Goal: Information Seeking & Learning: Learn about a topic

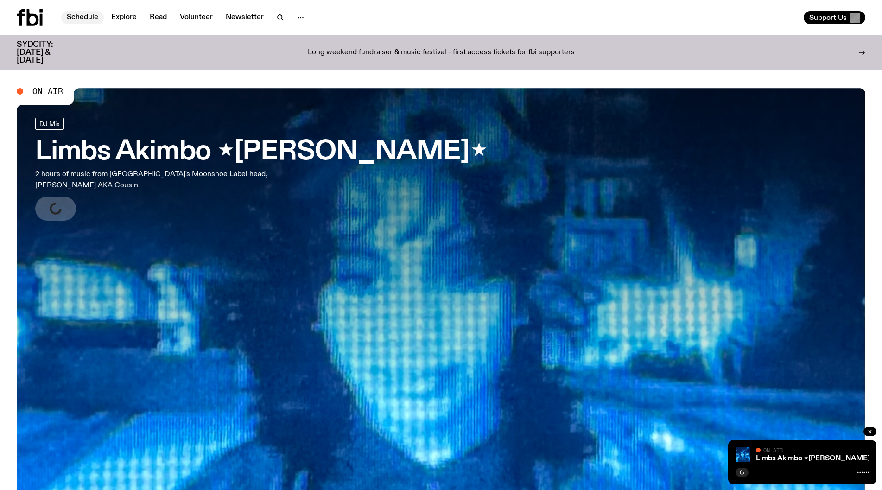
click at [82, 19] on link "Schedule" at bounding box center [82, 17] width 43 height 13
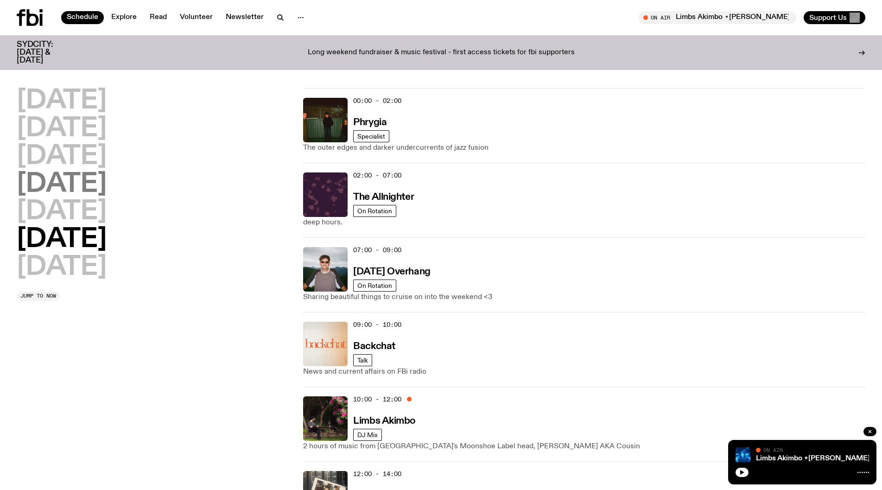
click at [72, 194] on h2 "[DATE]" at bounding box center [62, 185] width 90 height 26
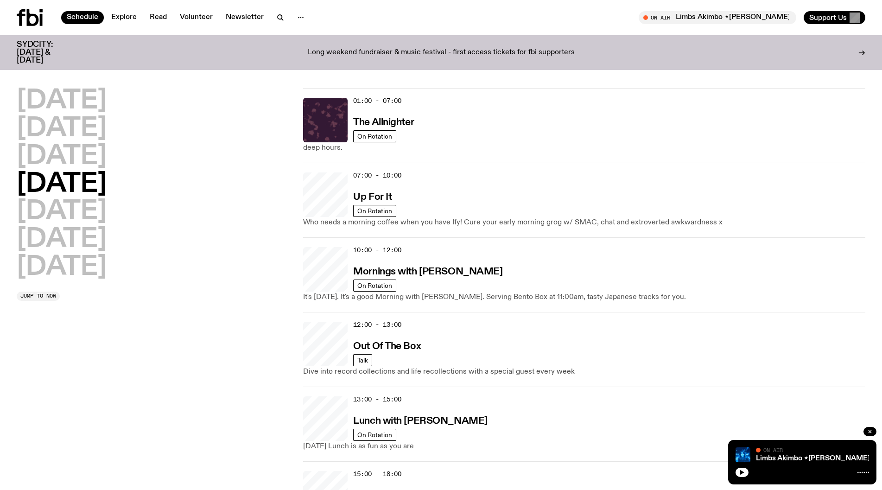
scroll to position [26, 0]
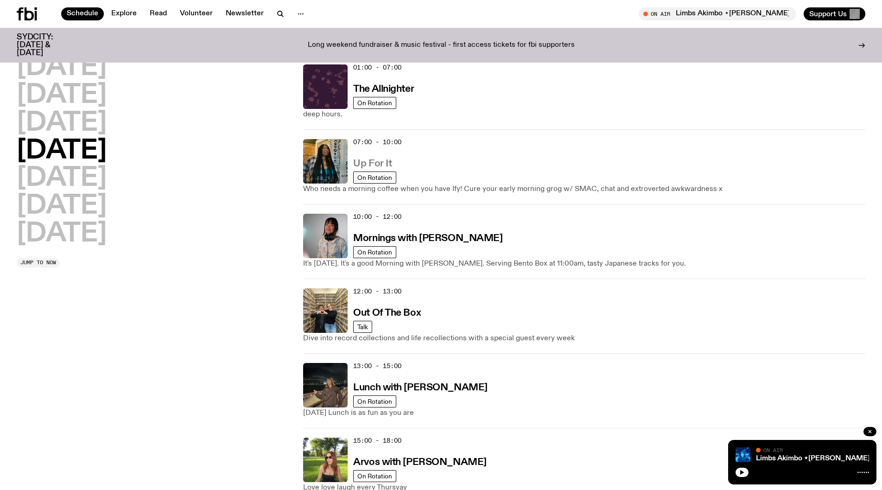
click at [370, 168] on h3 "Up For It" at bounding box center [372, 164] width 38 height 10
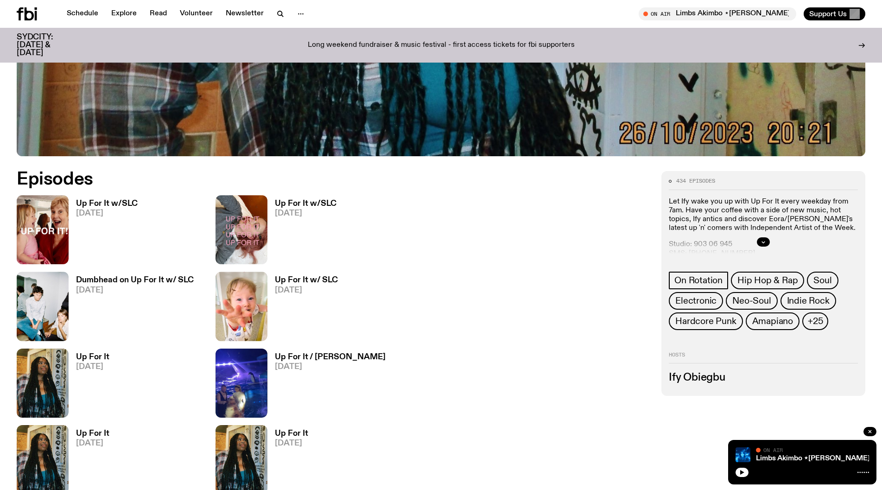
scroll to position [459, 0]
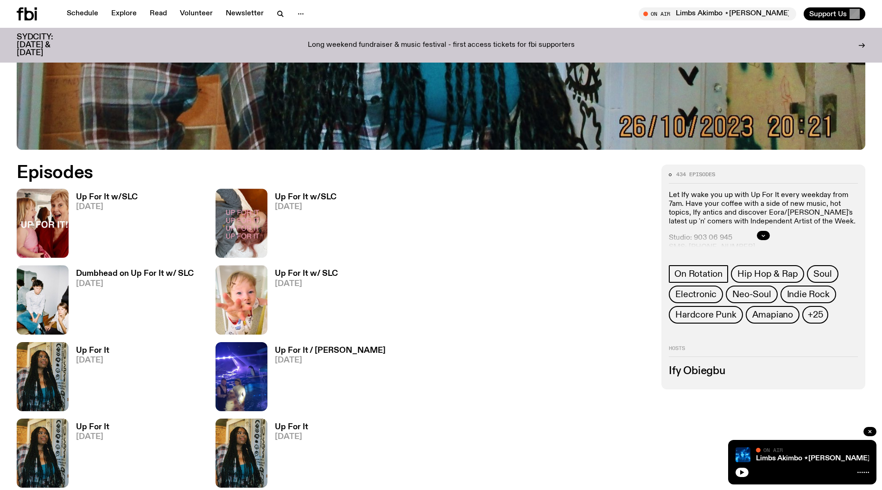
click at [98, 424] on h3 "Up For It" at bounding box center [92, 427] width 33 height 8
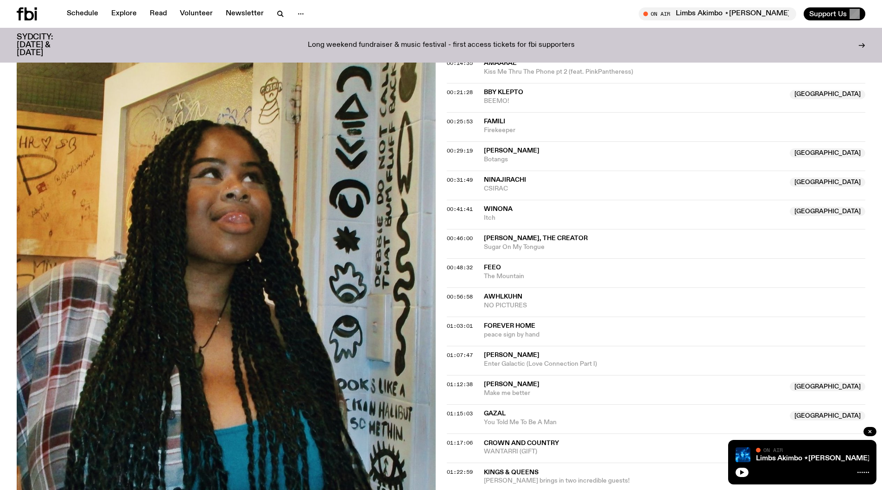
scroll to position [460, 0]
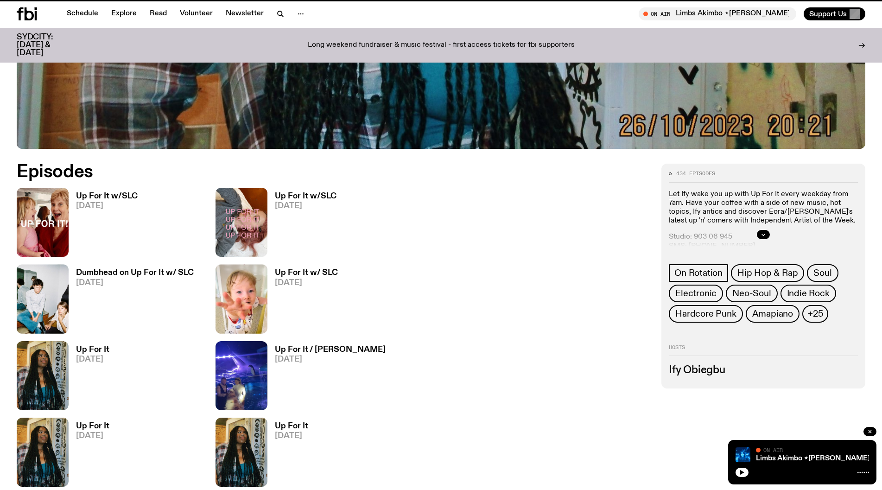
scroll to position [459, 0]
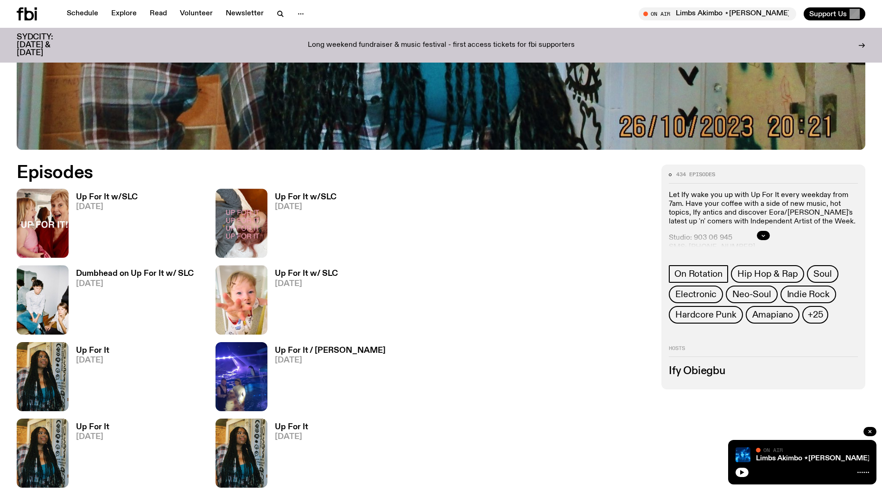
click at [328, 363] on span "[DATE]" at bounding box center [330, 361] width 111 height 8
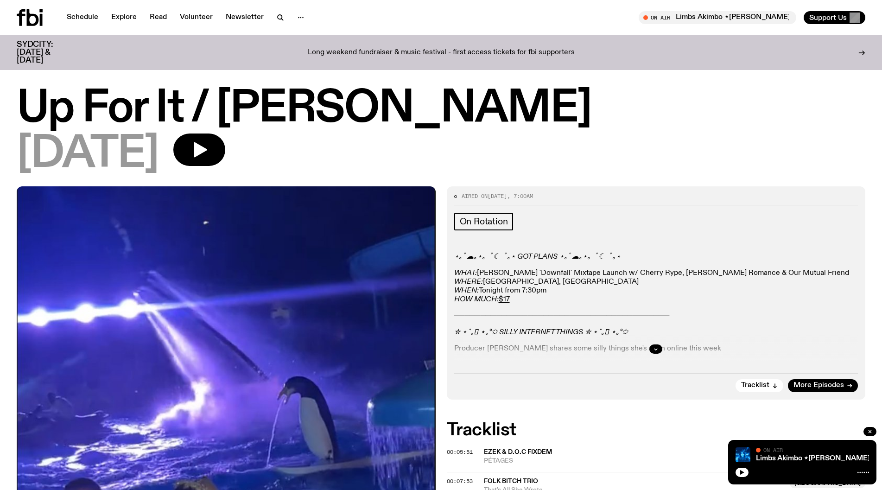
click at [433, 161] on div "[DATE]" at bounding box center [441, 155] width 849 height 42
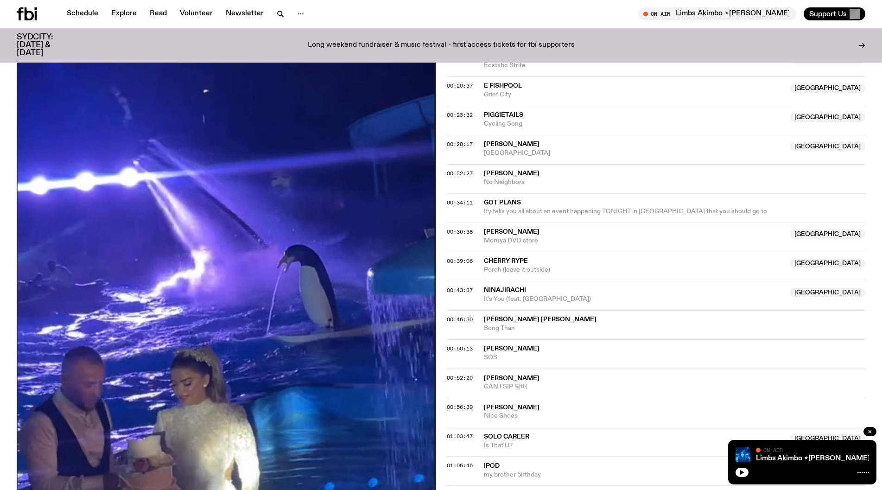
scroll to position [551, 0]
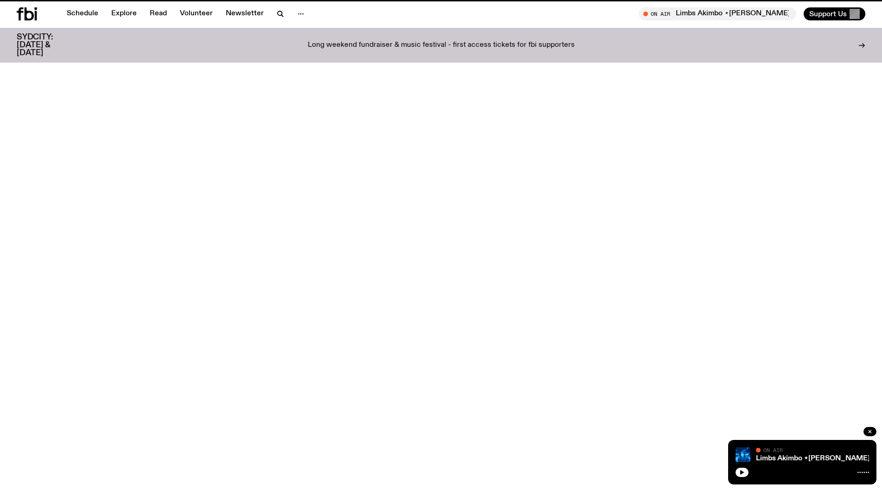
scroll to position [459, 0]
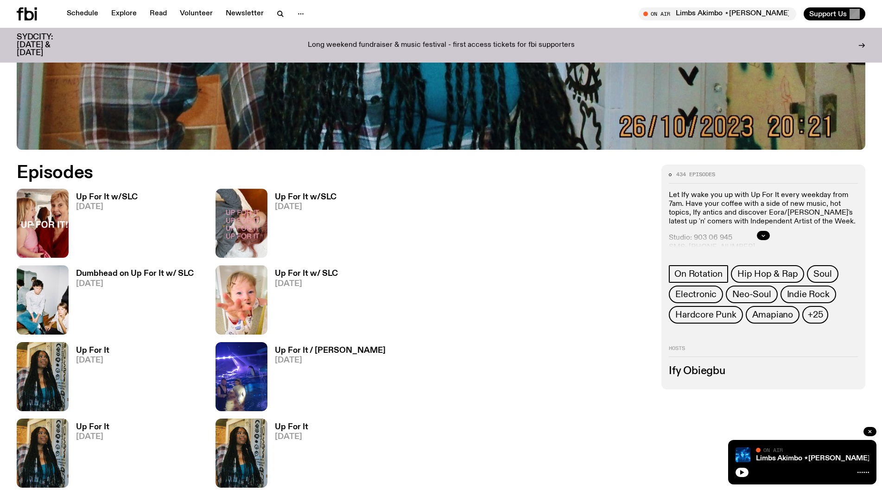
click at [54, 368] on img at bounding box center [43, 376] width 52 height 69
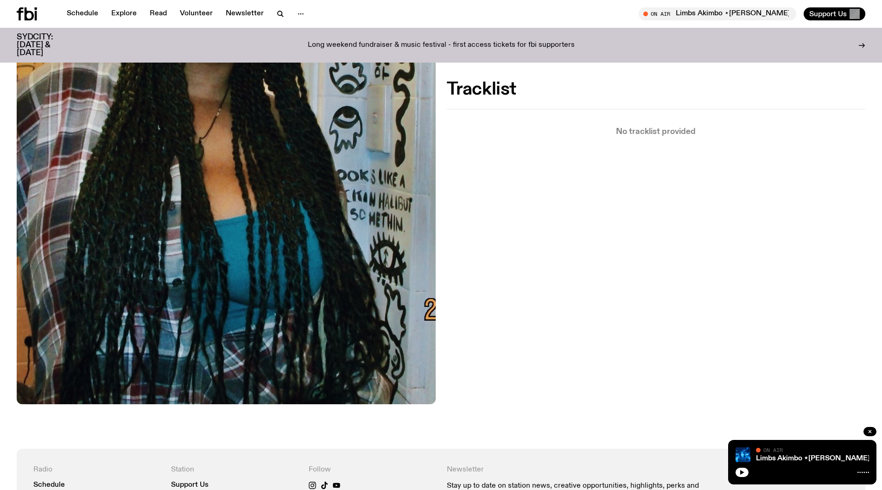
scroll to position [64, 0]
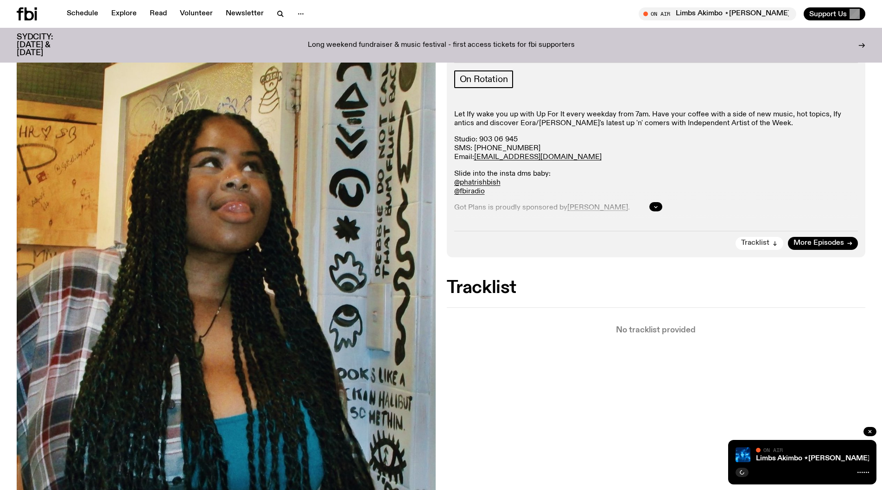
click at [755, 246] on span "Tracklist" at bounding box center [755, 243] width 28 height 7
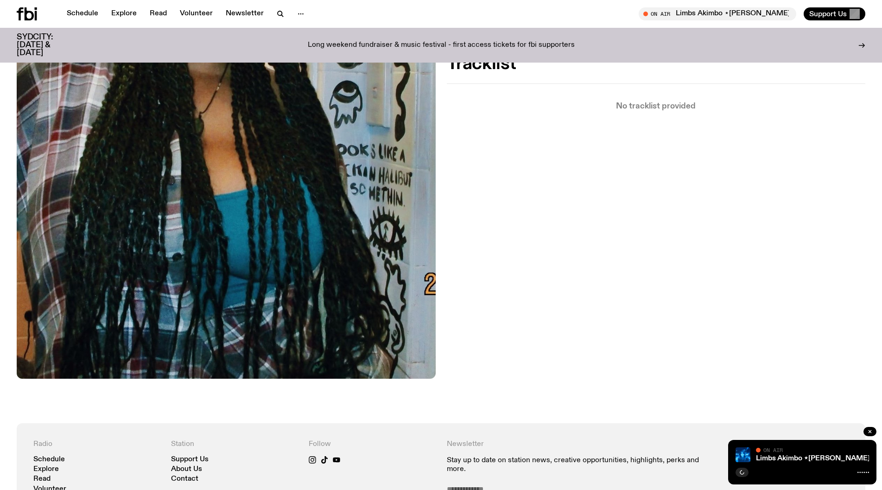
scroll to position [360, 0]
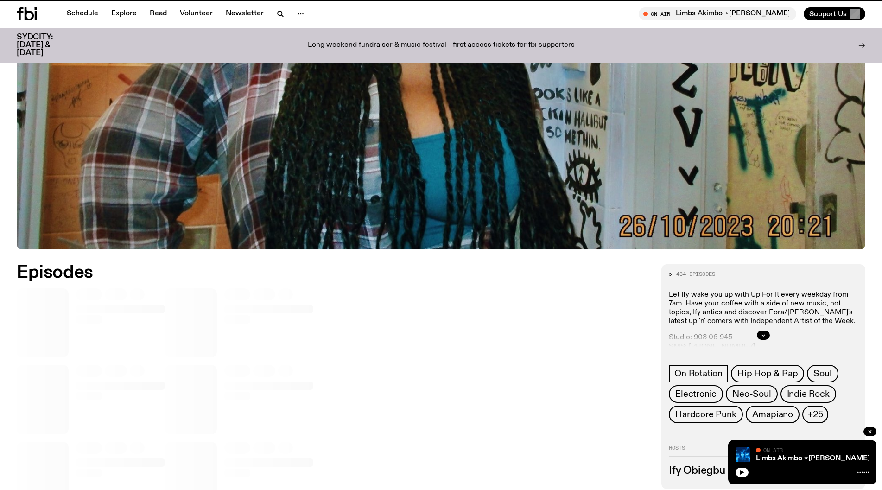
scroll to position [459, 0]
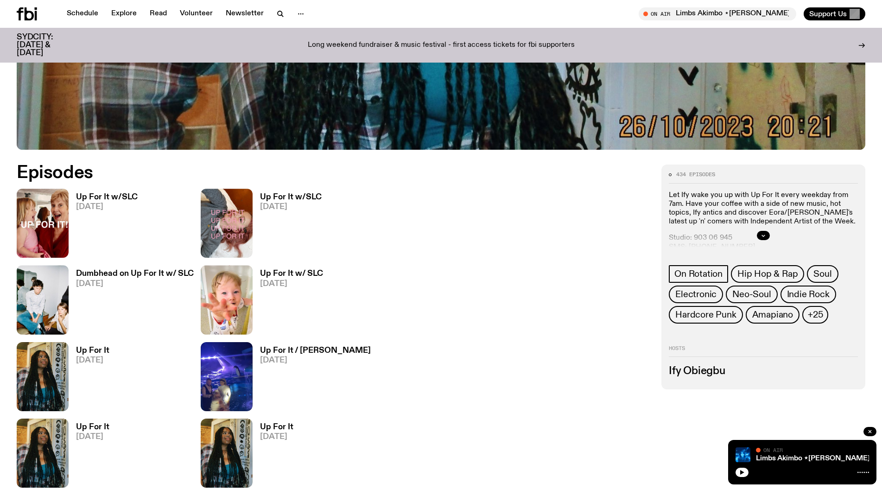
click at [276, 290] on link "Up For It w/ SLC 26.08.25" at bounding box center [288, 302] width 70 height 64
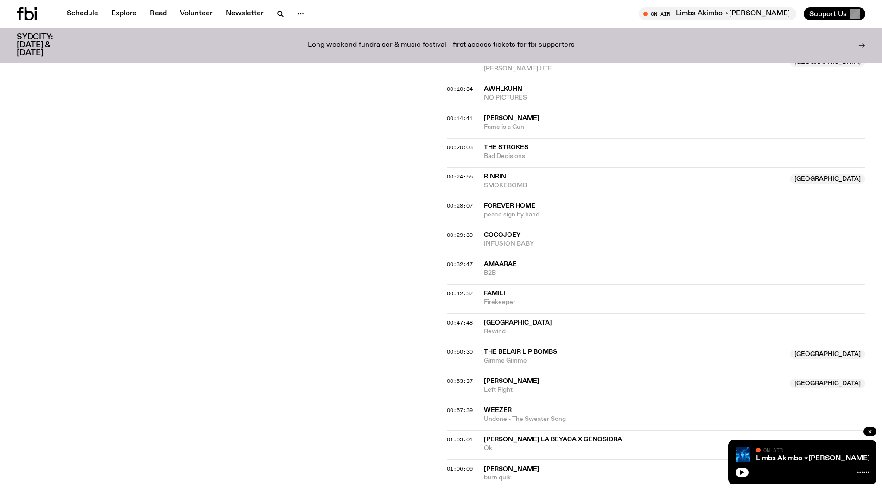
scroll to position [506, 0]
